Goal: Transaction & Acquisition: Purchase product/service

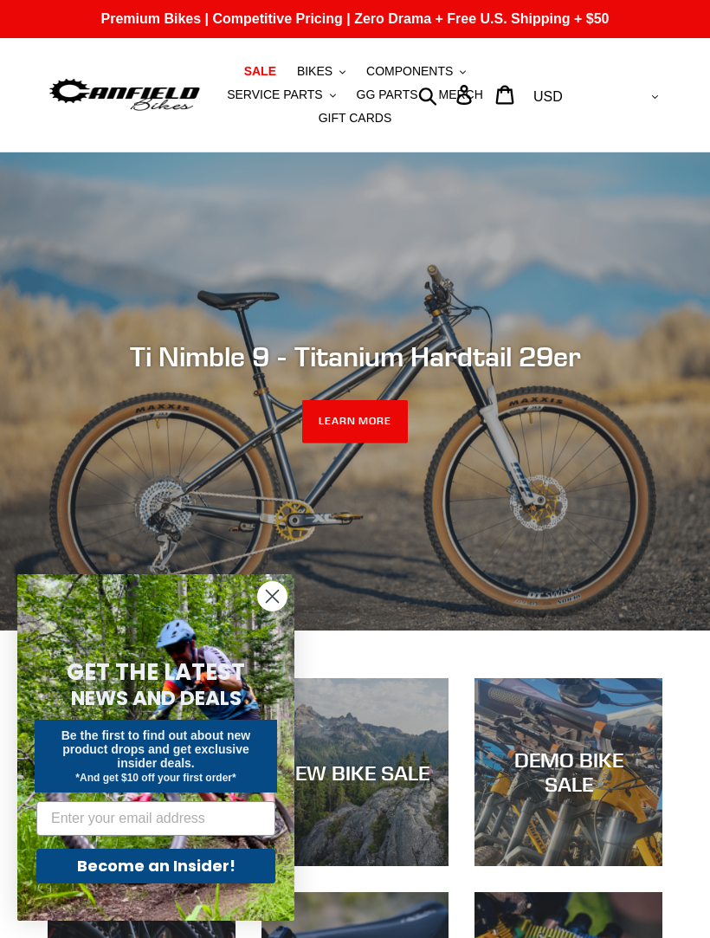
click at [457, 96] on span "MERCH" at bounding box center [460, 95] width 44 height 15
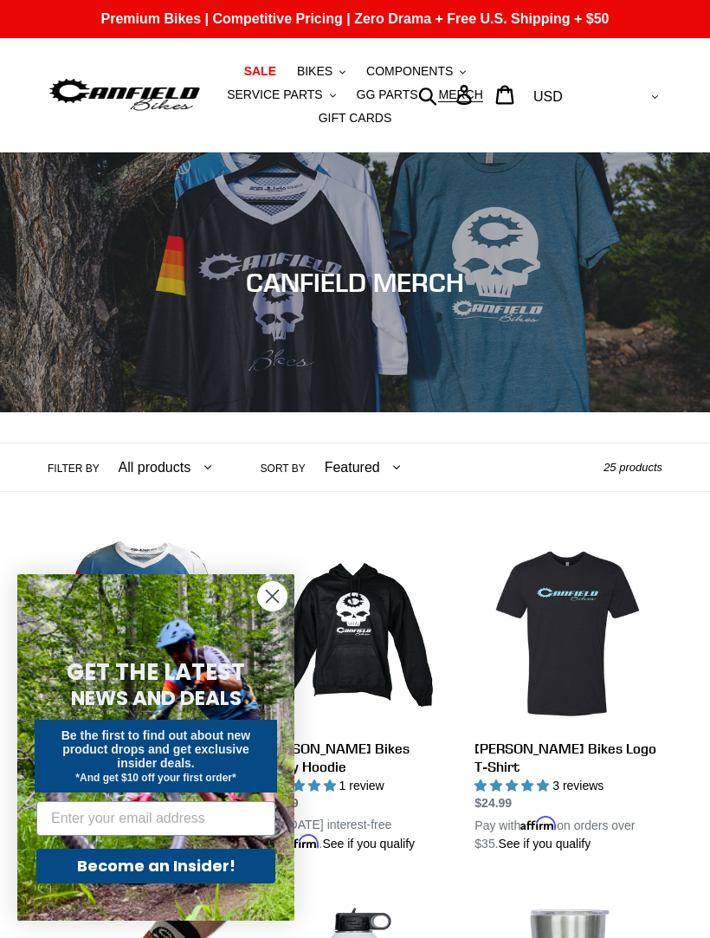
click at [275, 602] on circle "Close dialog" at bounding box center [272, 596] width 29 height 29
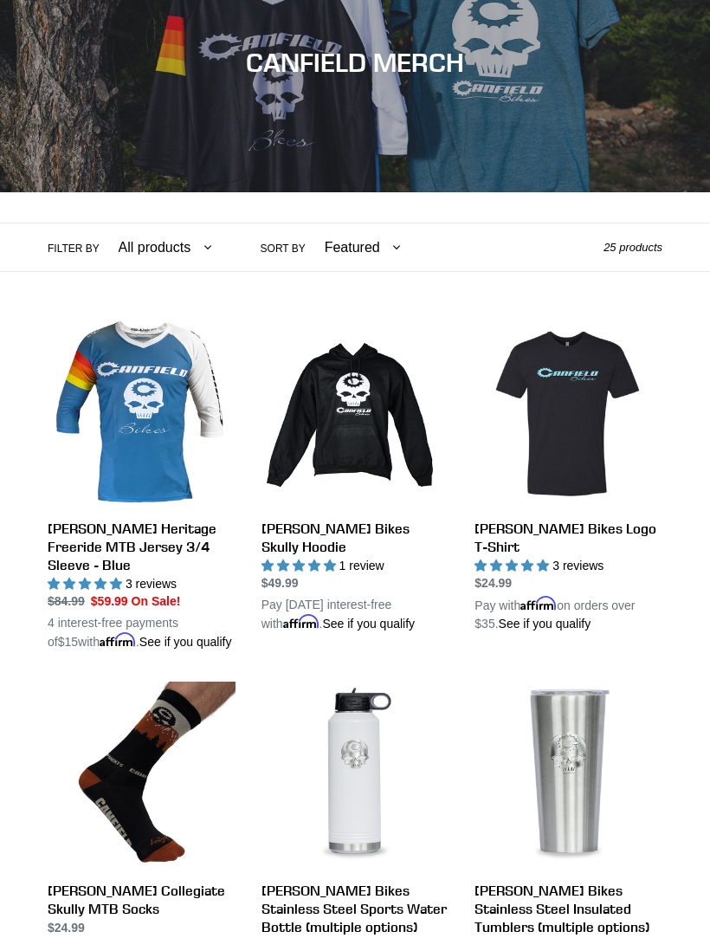
scroll to position [220, 0]
click at [574, 406] on link "Canfield Bikes Logo T-Shirt" at bounding box center [569, 477] width 188 height 314
click at [137, 418] on link "Canfield Heritage Freeride MTB Jersey 3/4 Sleeve - Blue" at bounding box center [142, 486] width 188 height 332
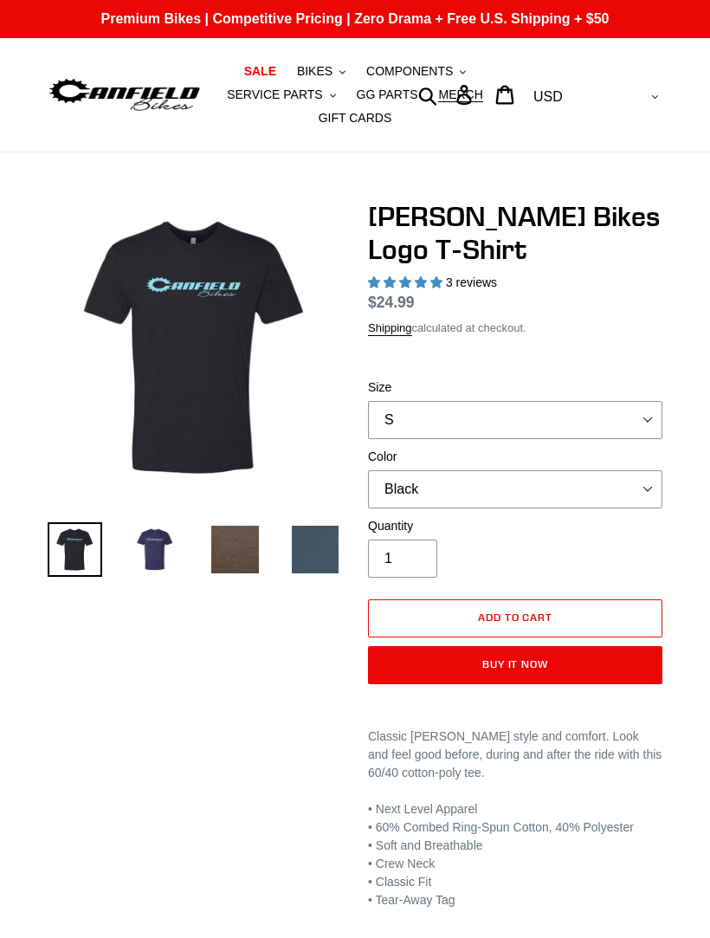
select select "highest-rating"
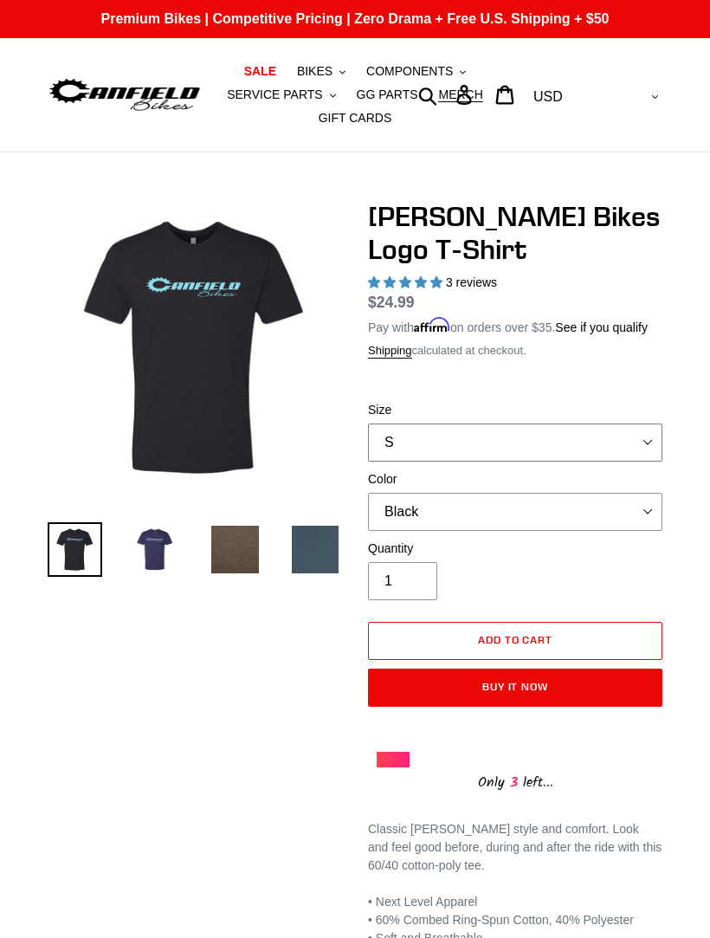
click at [645, 455] on select "S M L XL 2XL" at bounding box center [515, 443] width 295 height 38
select select "M"
click at [632, 531] on select "Black Brown Indigo Storm Blue (Sold Out)" at bounding box center [515, 512] width 295 height 38
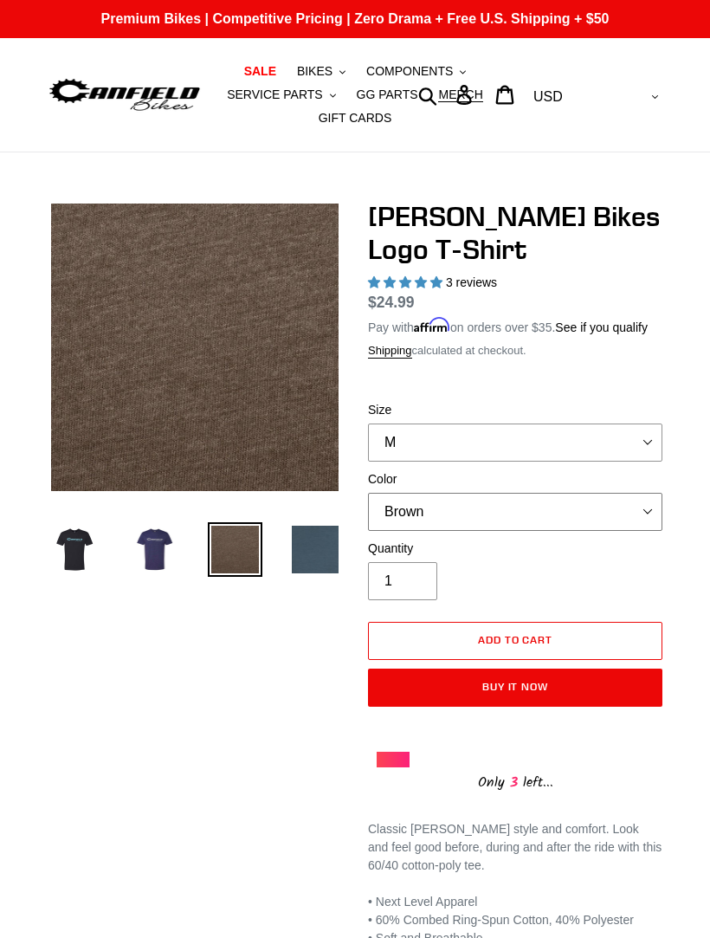
click at [634, 531] on select "Black Brown Indigo Storm Blue (Sold Out)" at bounding box center [515, 512] width 295 height 38
select select "Indigo"
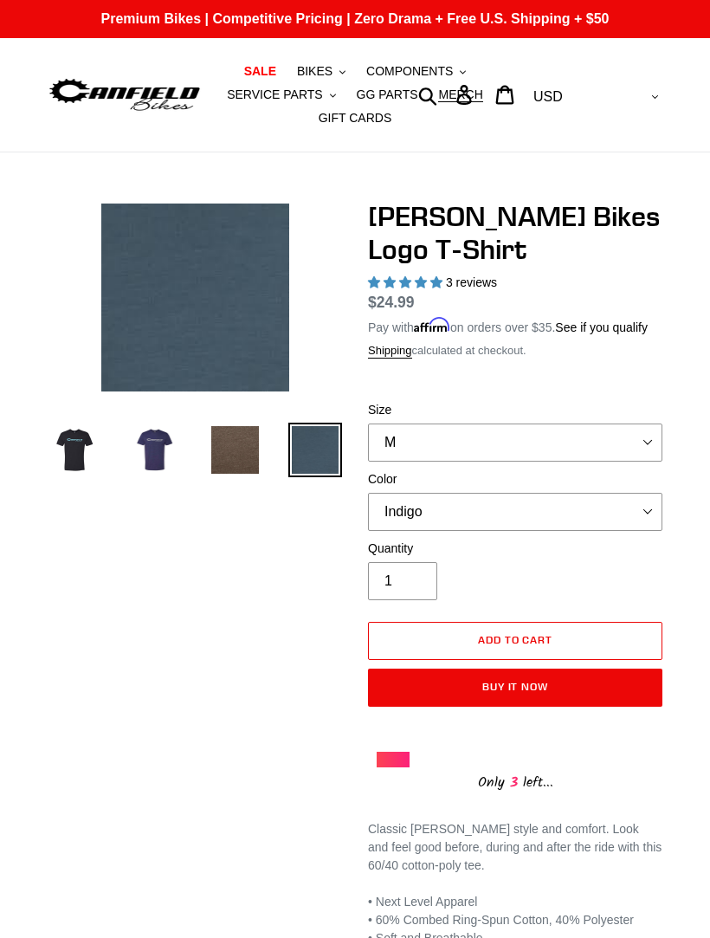
click at [70, 453] on img at bounding box center [75, 450] width 55 height 55
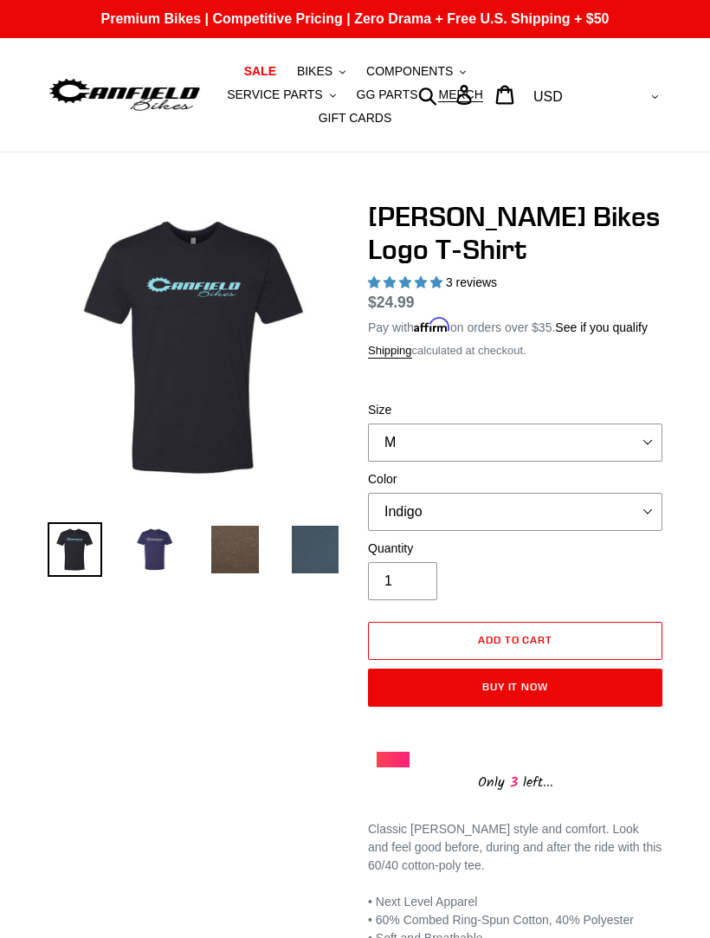
click at [159, 550] on img at bounding box center [155, 549] width 55 height 55
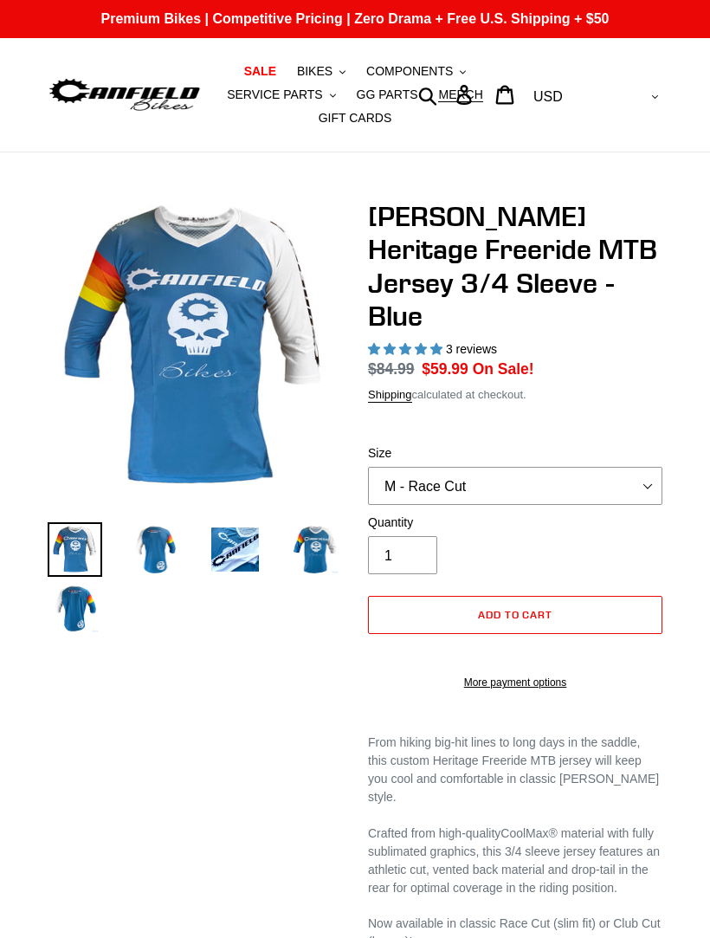
select select "highest-rating"
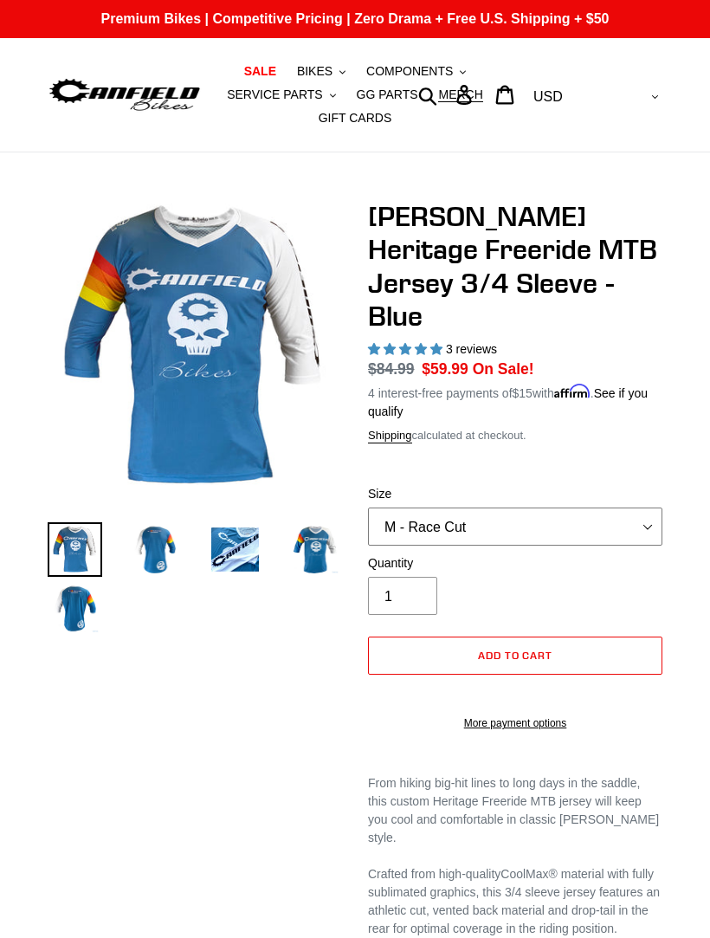
click at [636, 508] on select "S - Race Cut M - Race Cut L - Race Cut XL - Race Cut XXL - Race Cut S - Club Cu…" at bounding box center [515, 527] width 295 height 38
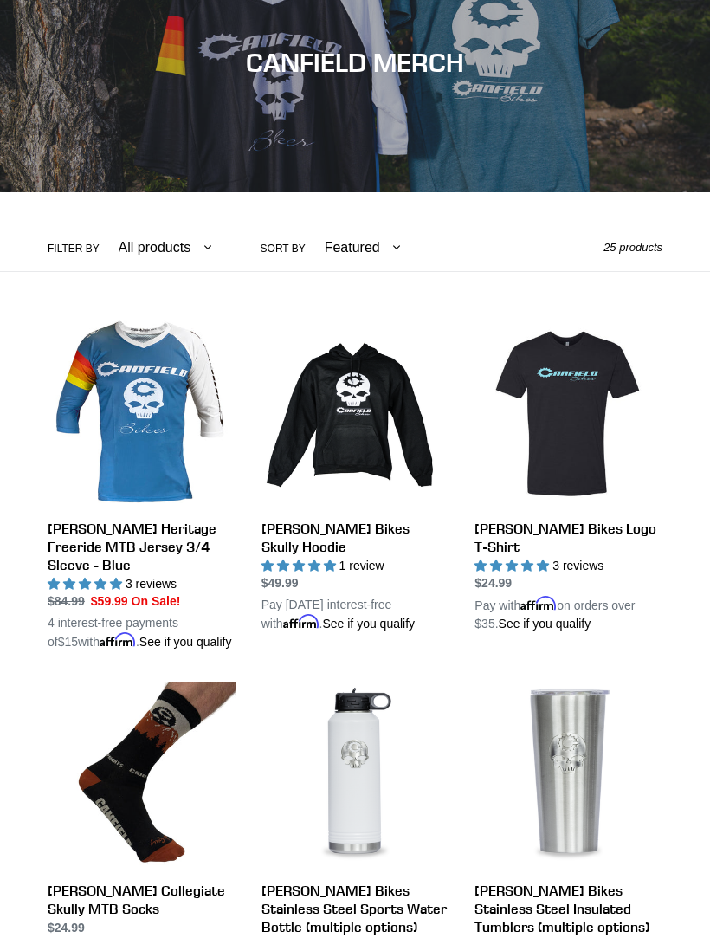
click at [358, 416] on link "[PERSON_NAME] Bikes Skully Hoodie" at bounding box center [356, 477] width 188 height 314
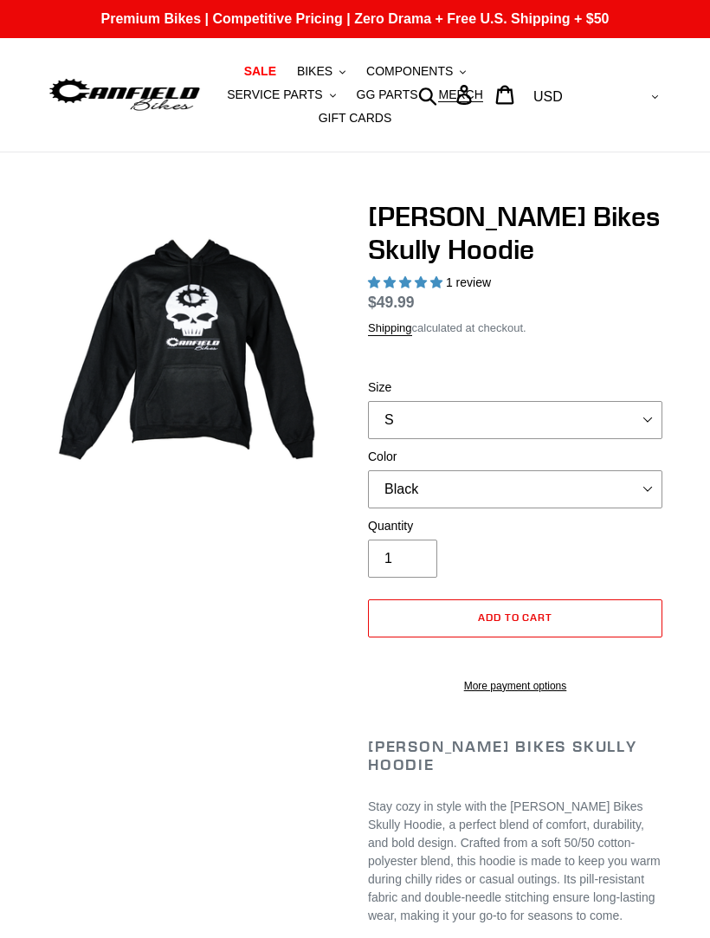
select select "highest-rating"
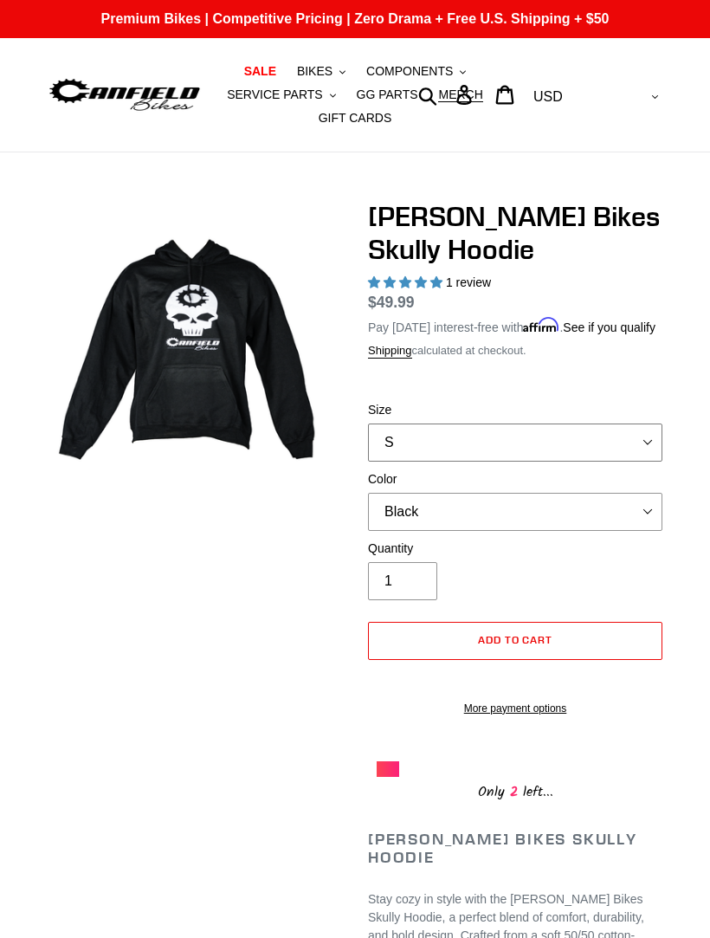
click at [642, 454] on select "S M L XL" at bounding box center [515, 443] width 295 height 38
select select "M"
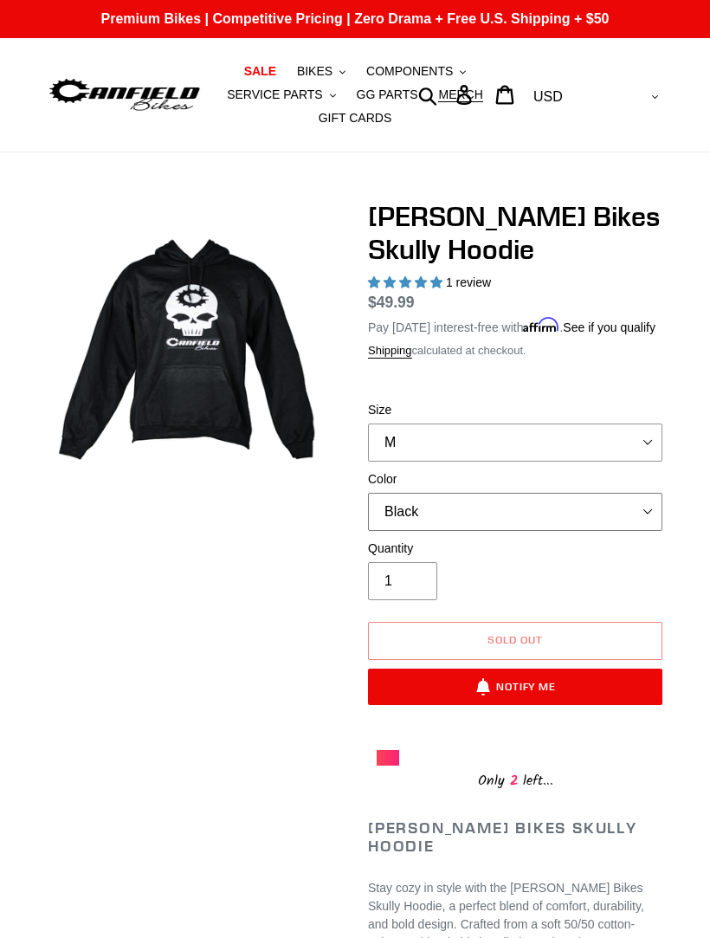
click at [616, 522] on select "Black Grey Blue" at bounding box center [515, 512] width 295 height 38
select select "Grey"
click at [624, 523] on select "Black Grey Blue" at bounding box center [515, 512] width 295 height 38
